Goal: Information Seeking & Learning: Learn about a topic

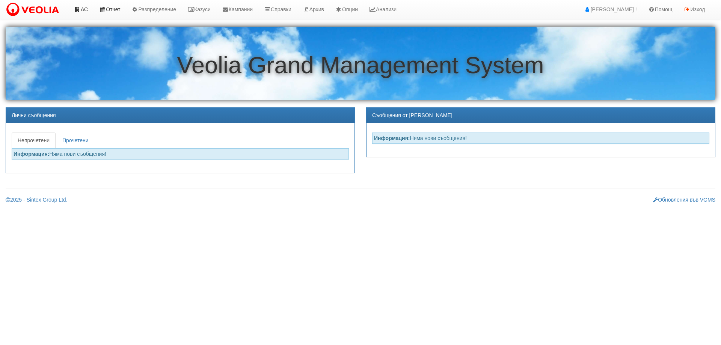
click at [94, 14] on ul "АС Отчет Настройки Период Глобални Параметри Сваляне Отчетни Карти Нулиране УДР…" at bounding box center [235, 9] width 334 height 19
click at [80, 12] on icon at bounding box center [77, 9] width 7 height 5
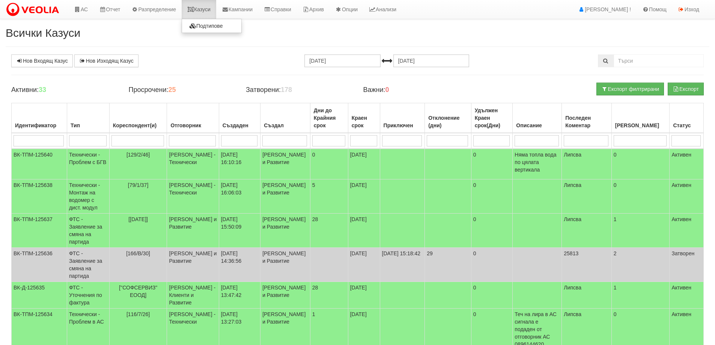
click at [198, 12] on link "Казуси" at bounding box center [199, 9] width 35 height 19
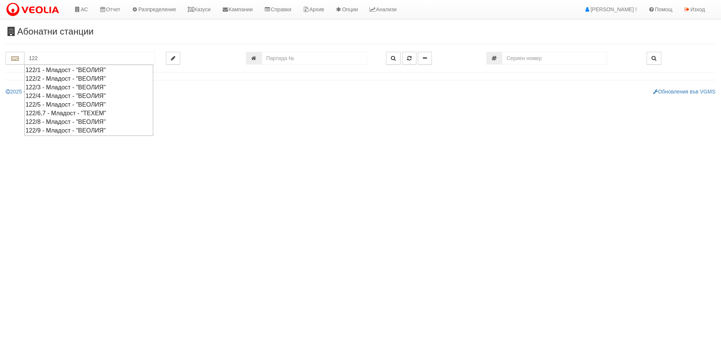
click at [61, 80] on div "122/2 - Младост - "ВЕОЛИЯ"" at bounding box center [89, 78] width 127 height 9
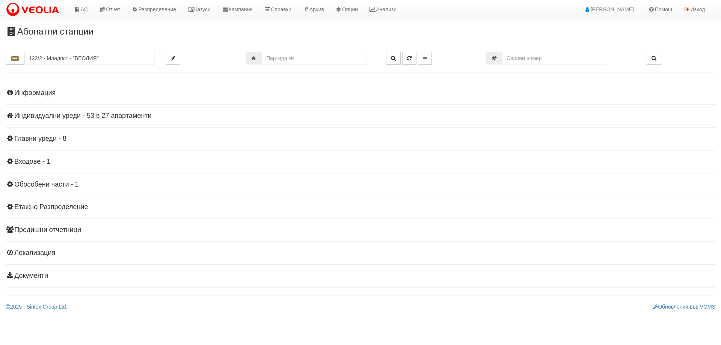
click at [69, 114] on h4 "Индивидуални уреди - 53 в 27 апартаменти" at bounding box center [361, 116] width 710 height 8
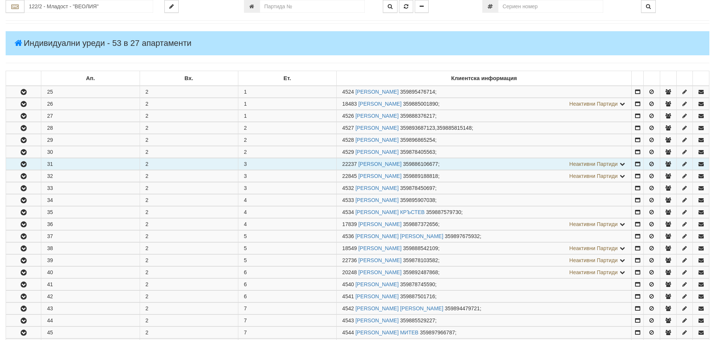
scroll to position [150, 0]
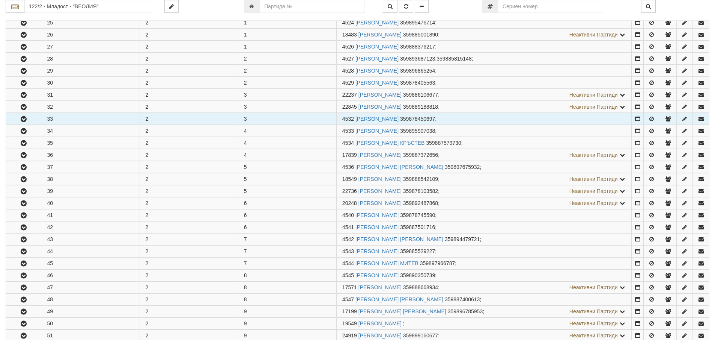
click at [29, 121] on button "button" at bounding box center [23, 118] width 35 height 11
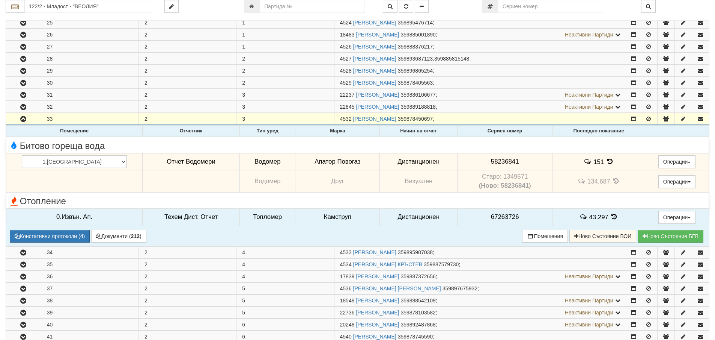
click at [611, 216] on icon at bounding box center [615, 216] width 8 height 6
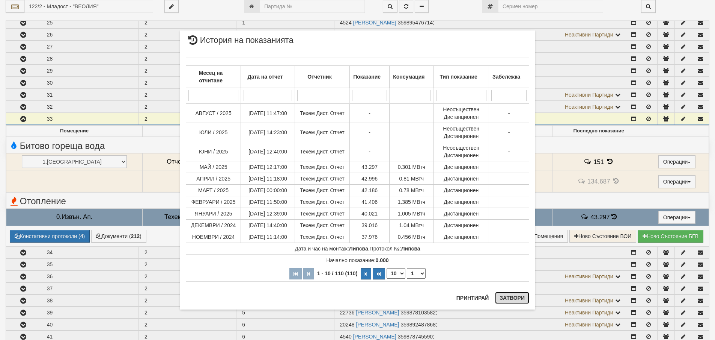
click at [514, 302] on button "Затвори" at bounding box center [512, 297] width 34 height 12
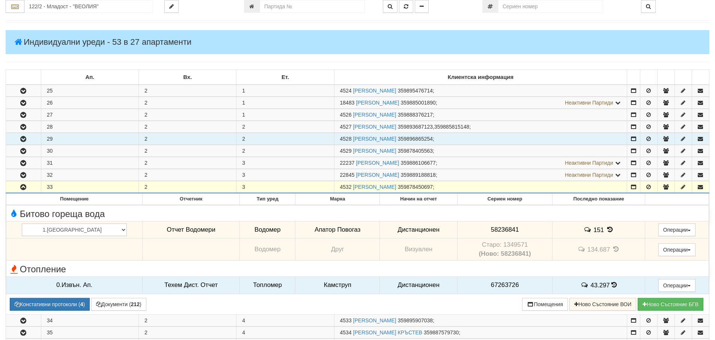
scroll to position [0, 0]
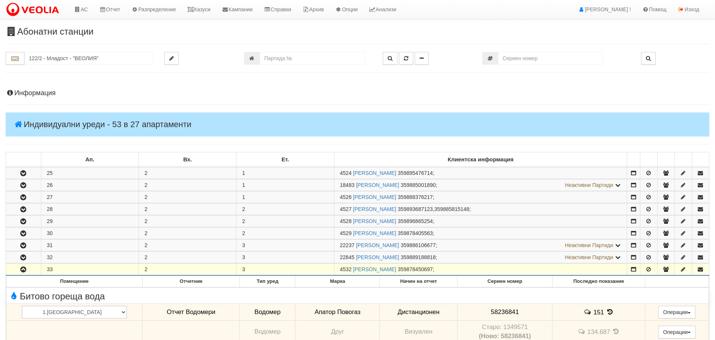
click at [34, 91] on h4 "Информация" at bounding box center [358, 93] width 704 height 8
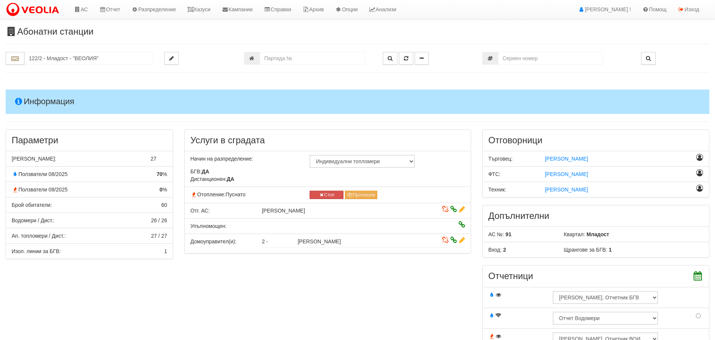
click at [41, 104] on h4 "Информация" at bounding box center [358, 101] width 704 height 24
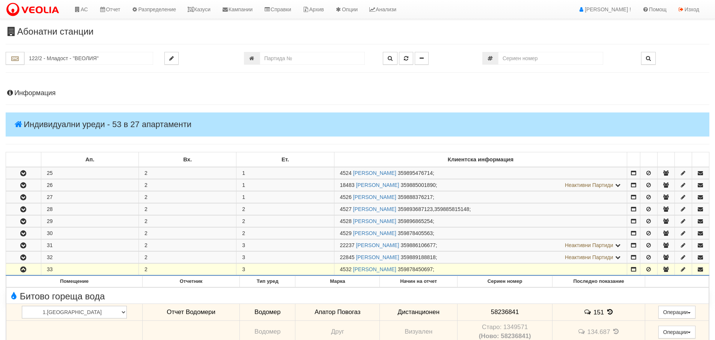
click at [39, 95] on h4 "Информация" at bounding box center [358, 93] width 704 height 8
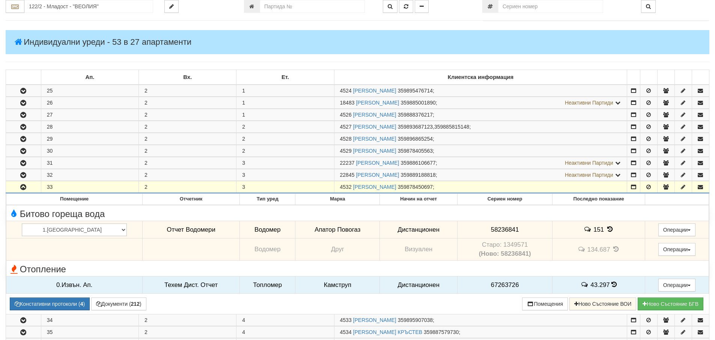
scroll to position [413, 0]
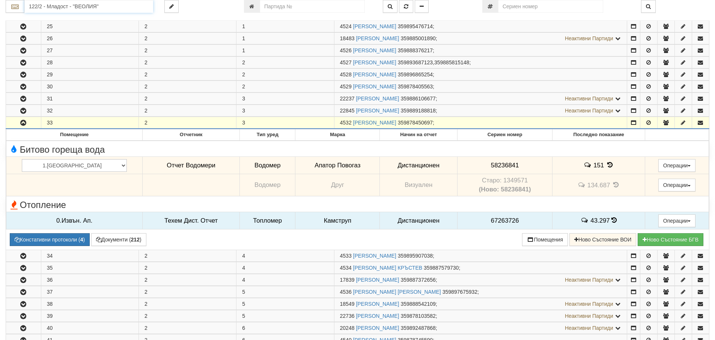
click at [124, 9] on input "122/2 - Младост - "ВЕОЛИЯ"" at bounding box center [88, 6] width 129 height 13
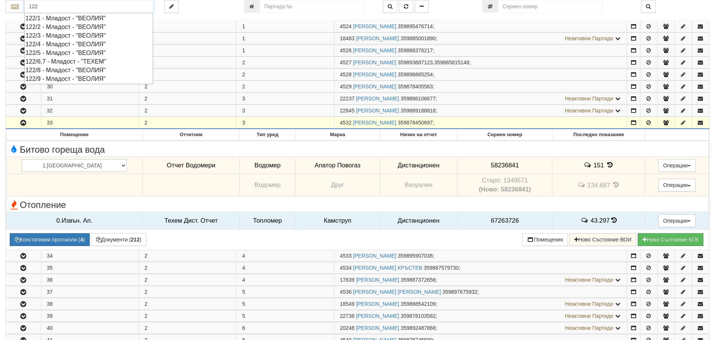
click at [88, 69] on div "122/8 - Младост - "ВЕОЛИЯ"" at bounding box center [89, 70] width 127 height 9
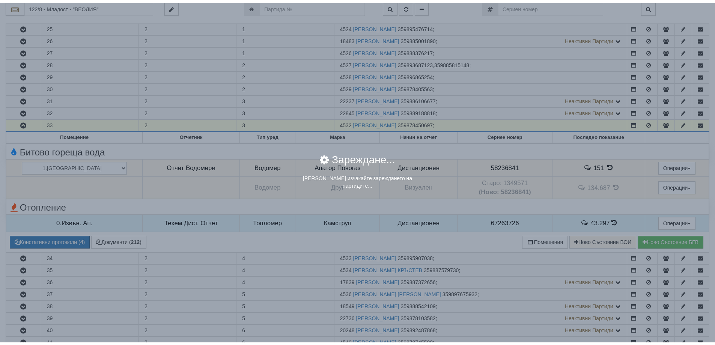
scroll to position [0, 0]
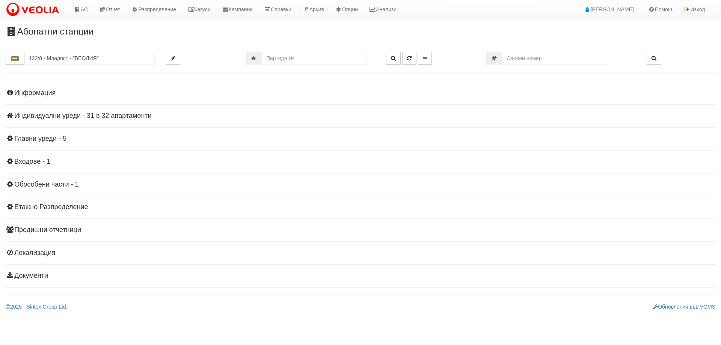
click at [45, 90] on h4 "Информация" at bounding box center [361, 93] width 710 height 8
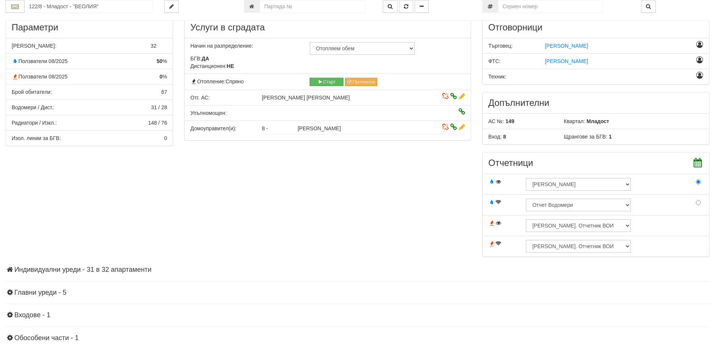
click at [78, 268] on h4 "Индивидуални уреди - 31 в 32 апартаменти" at bounding box center [358, 270] width 704 height 8
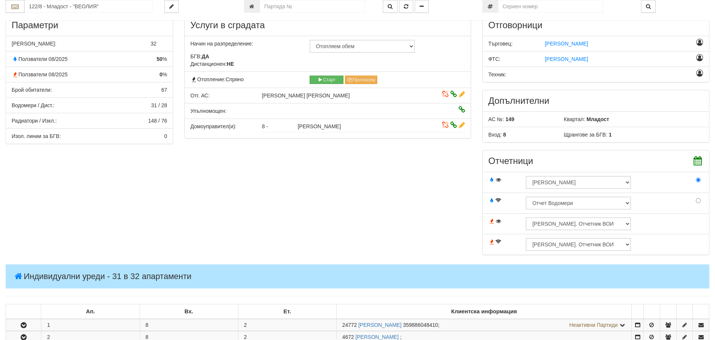
scroll to position [300, 0]
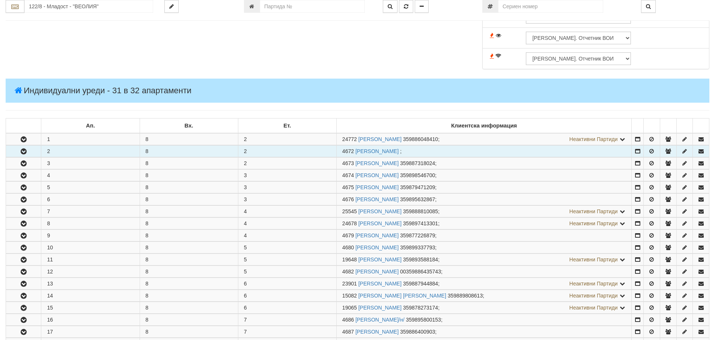
click at [27, 152] on icon "button" at bounding box center [23, 151] width 9 height 5
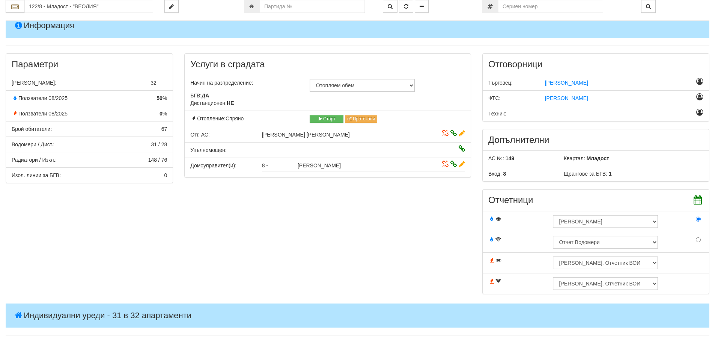
scroll to position [75, 0]
click at [120, 11] on input "122/8 - Младост - "ВЕОЛИЯ"" at bounding box center [88, 6] width 129 height 13
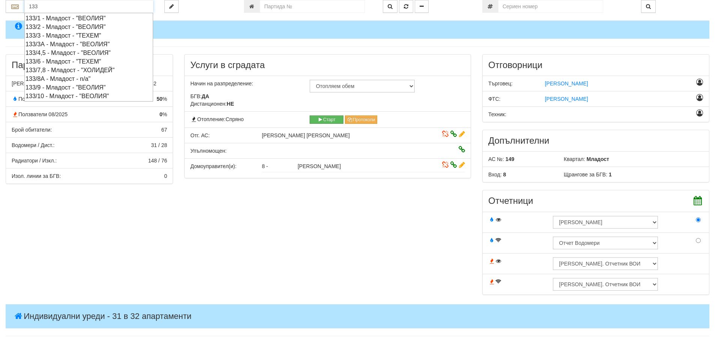
click at [75, 38] on div "133/3 - Младост - "ТЕХЕМ"" at bounding box center [89, 35] width 127 height 9
type input "133/3 - Младост - "ТЕХЕМ""
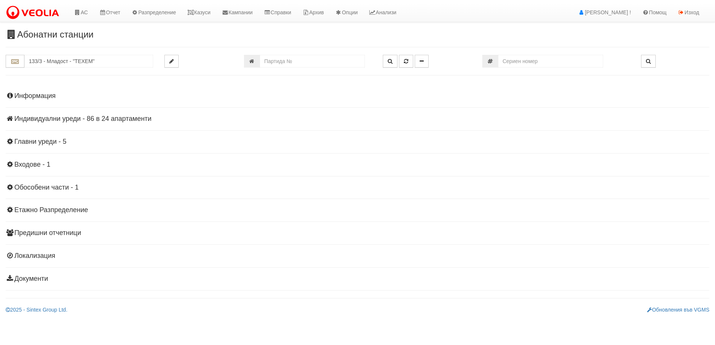
scroll to position [0, 0]
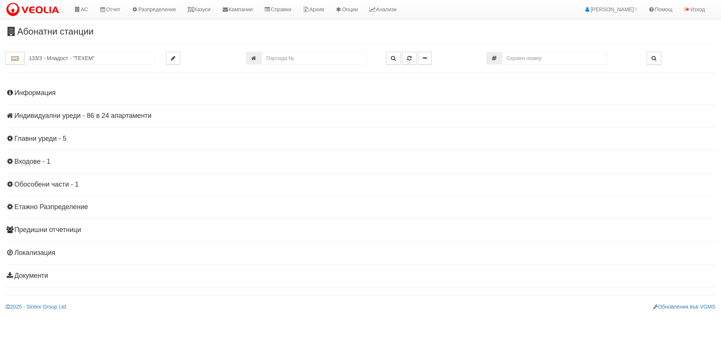
click at [50, 90] on h4 "Информация" at bounding box center [361, 93] width 710 height 8
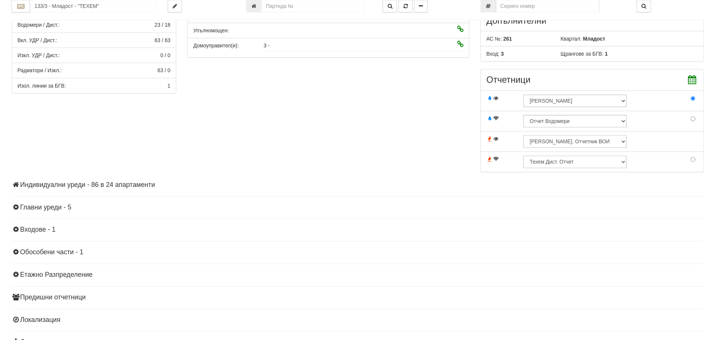
scroll to position [237, 0]
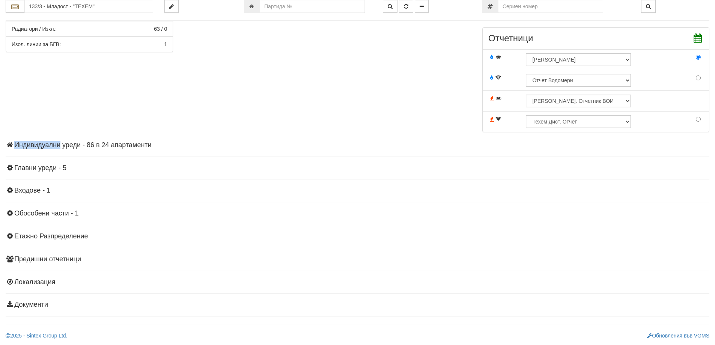
drag, startPoint x: 44, startPoint y: 139, endPoint x: 46, endPoint y: 145, distance: 6.4
click at [46, 145] on div "Информация Параметри Брой Апартаменти: 24 Ползватели 08/2025 54 % 0 % 65" at bounding box center [358, 80] width 704 height 474
click at [46, 145] on h4 "Индивидуални уреди - 86 в 24 апартаменти" at bounding box center [358, 146] width 704 height 8
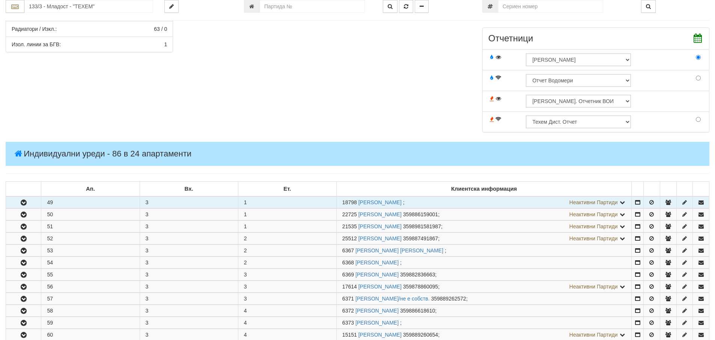
click at [26, 207] on button "button" at bounding box center [23, 201] width 35 height 11
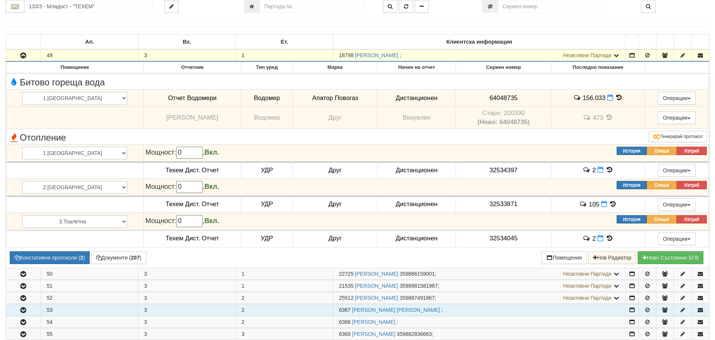
scroll to position [425, 0]
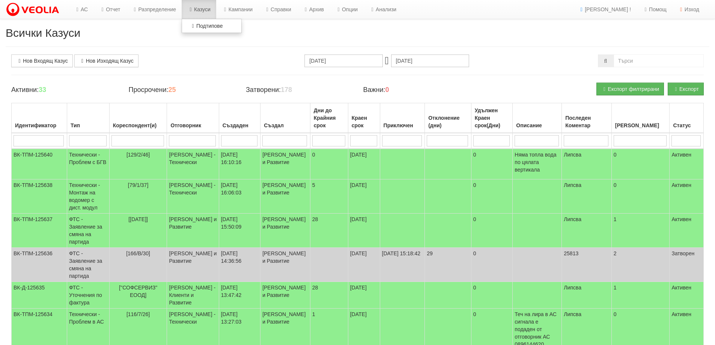
click at [201, 10] on link "Казуси" at bounding box center [199, 9] width 35 height 19
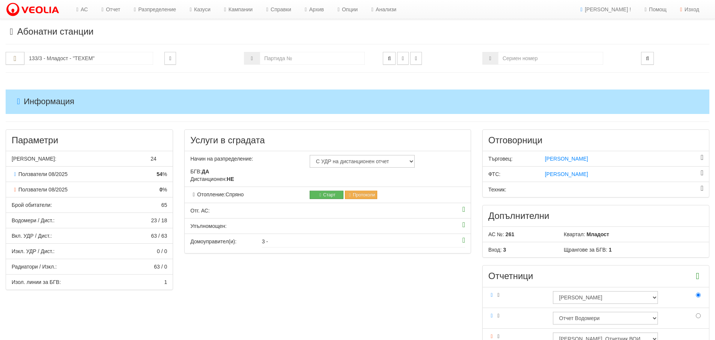
scroll to position [425, 0]
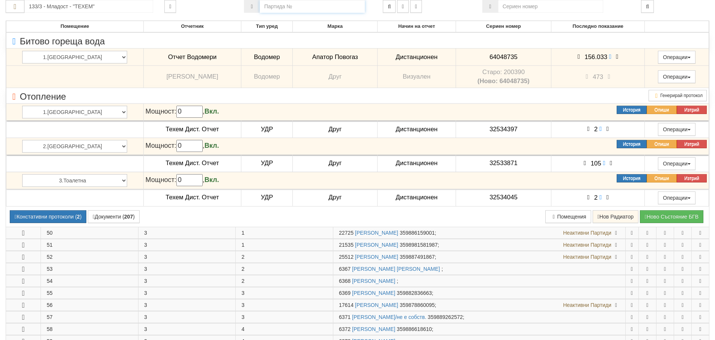
click at [292, 7] on input "number" at bounding box center [312, 6] width 105 height 13
type input "18530"
type input "206/2 - "ВЕОЛИЯ ЕНЕРДЖИ ВАРНА " ЕАД"
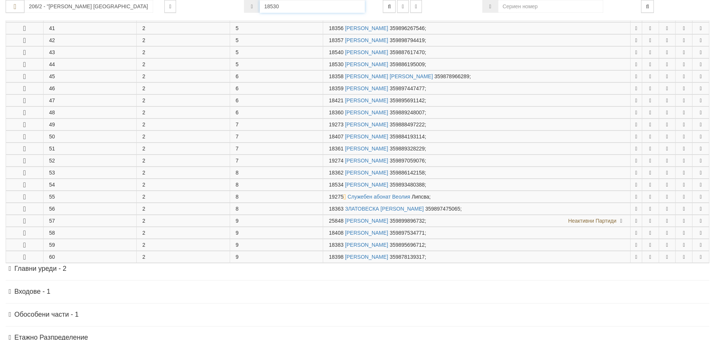
scroll to position [329, 0]
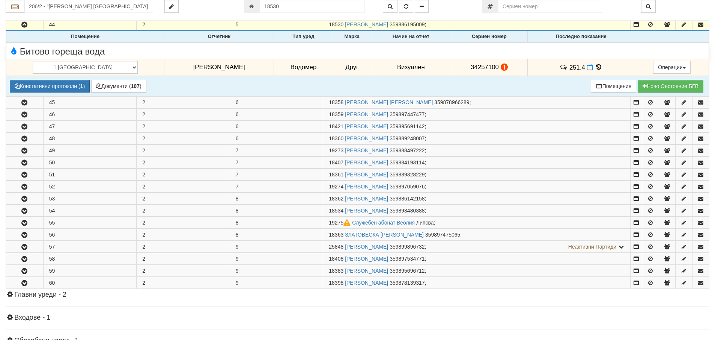
click at [595, 68] on icon at bounding box center [599, 67] width 8 height 6
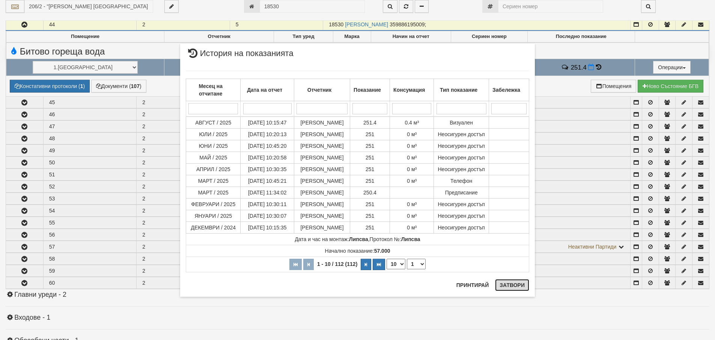
click at [514, 285] on button "Затвори" at bounding box center [512, 285] width 34 height 12
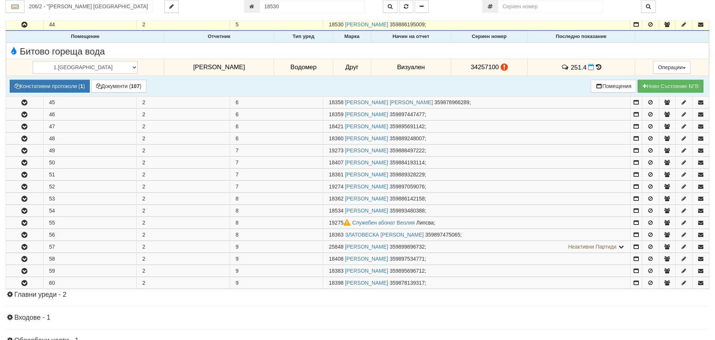
click at [596, 66] on icon at bounding box center [598, 67] width 5 height 6
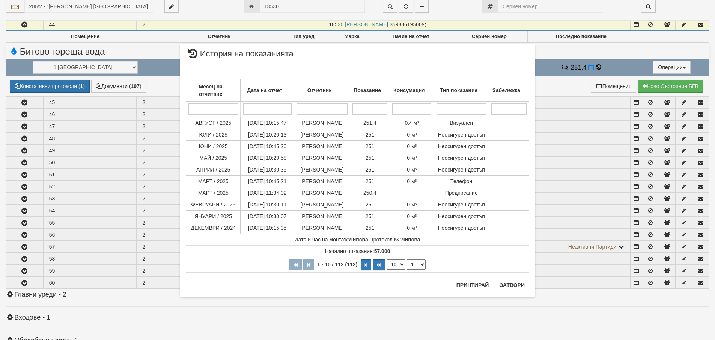
click at [400, 264] on select "10 20 30 40" at bounding box center [396, 264] width 19 height 11
select select "40"
click at [387, 269] on select "10 20 30 40" at bounding box center [396, 264] width 19 height 11
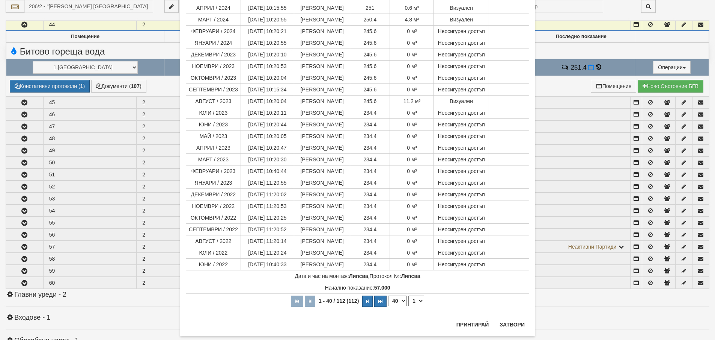
scroll to position [300, 0]
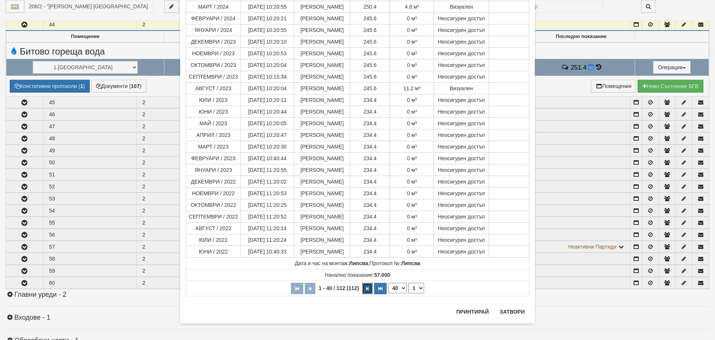
click at [367, 288] on icon "button" at bounding box center [368, 288] width 2 height 4
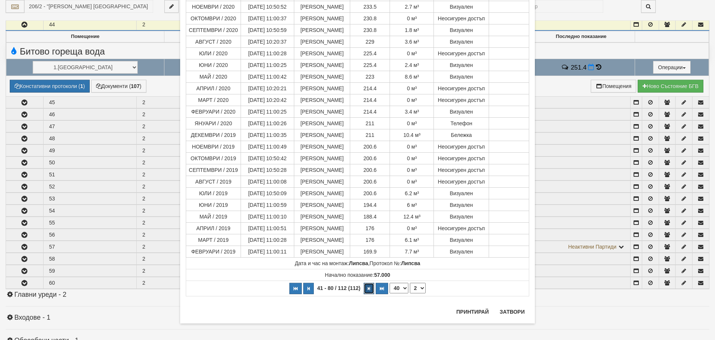
click at [364, 288] on button "button" at bounding box center [369, 287] width 11 height 11
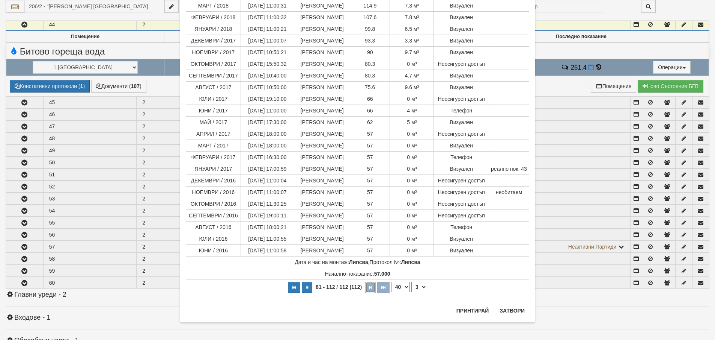
scroll to position [210, 0]
click at [305, 291] on button "button" at bounding box center [307, 285] width 11 height 11
select select "2"
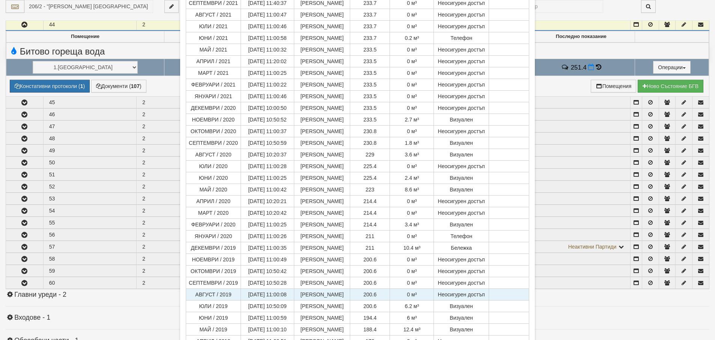
scroll to position [303, 0]
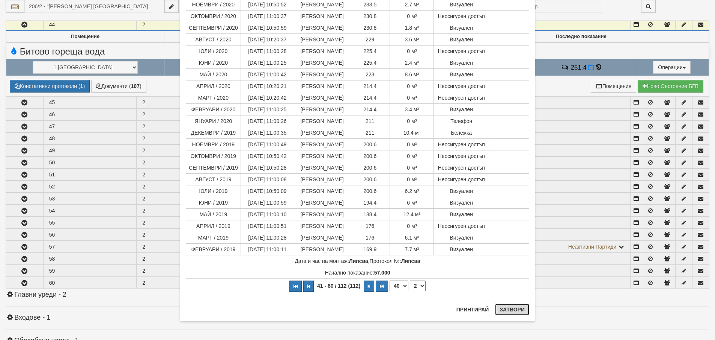
click at [509, 309] on button "Затвори" at bounding box center [512, 309] width 34 height 12
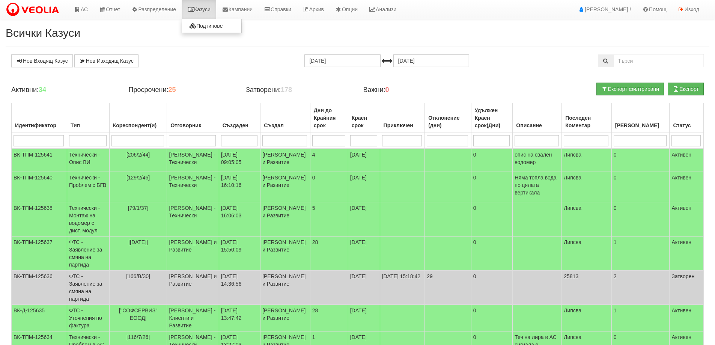
click at [213, 7] on link "Казуси" at bounding box center [199, 9] width 35 height 19
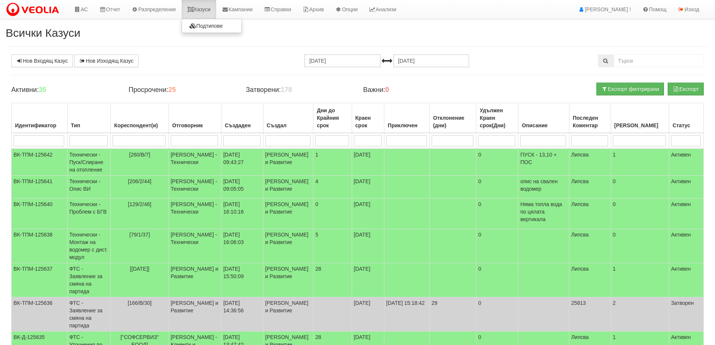
click at [210, 11] on link "Казуси" at bounding box center [199, 9] width 35 height 19
click at [207, 9] on link "Казуси" at bounding box center [199, 9] width 35 height 19
